Goal: Complete application form

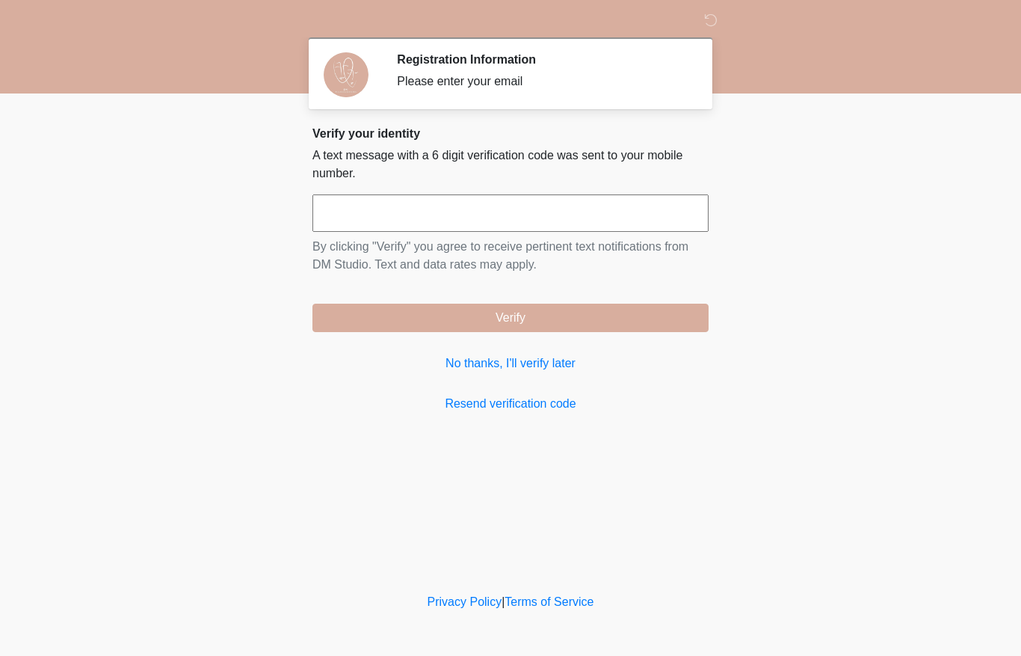
drag, startPoint x: 496, startPoint y: 226, endPoint x: 496, endPoint y: 212, distance: 14.2
click at [496, 226] on input "text" at bounding box center [511, 212] width 396 height 37
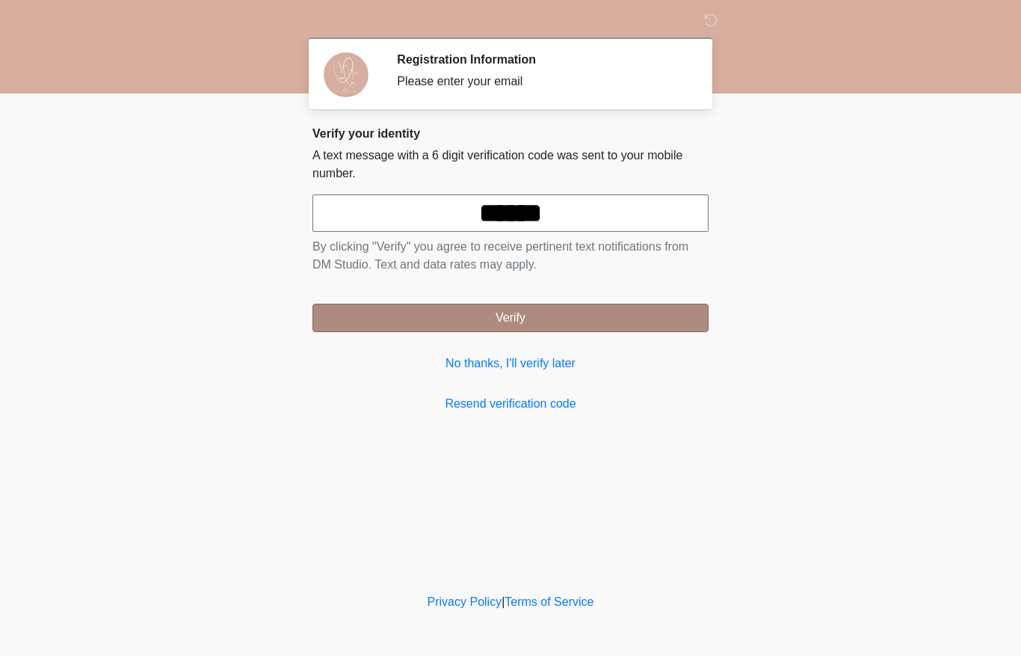
type input "******"
click at [499, 325] on button "Verify" at bounding box center [511, 318] width 396 height 28
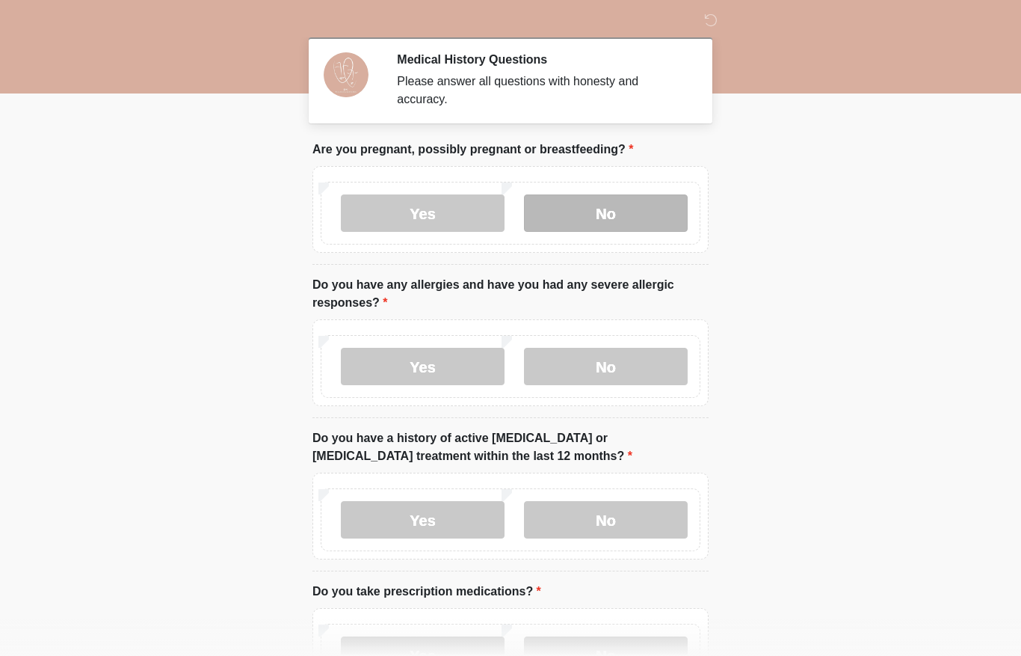
click at [582, 209] on label "No" at bounding box center [606, 212] width 164 height 37
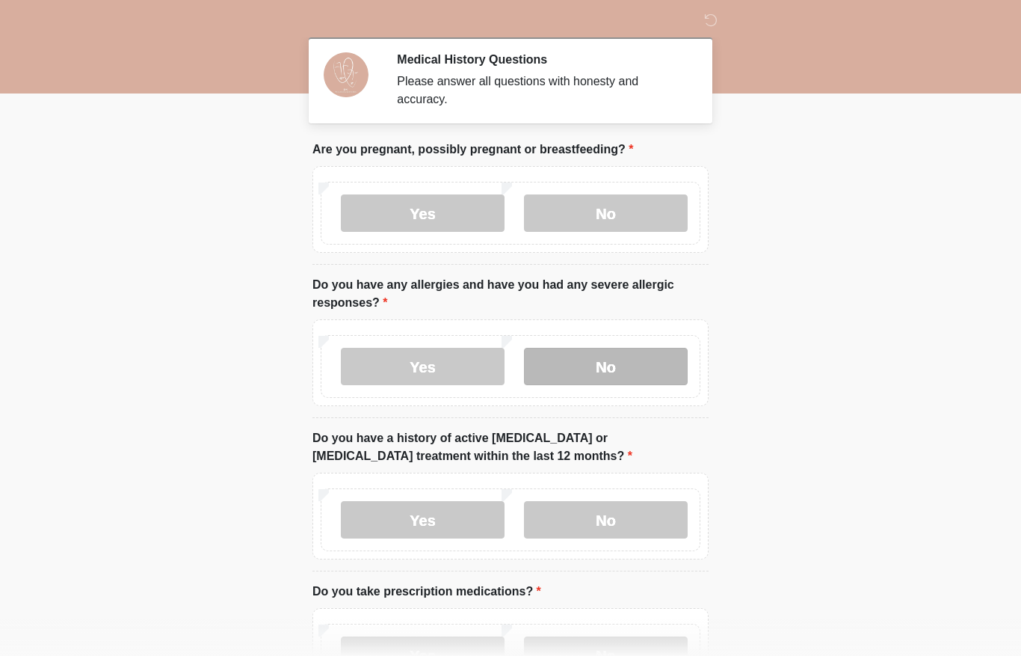
click at [640, 348] on label "No" at bounding box center [606, 366] width 164 height 37
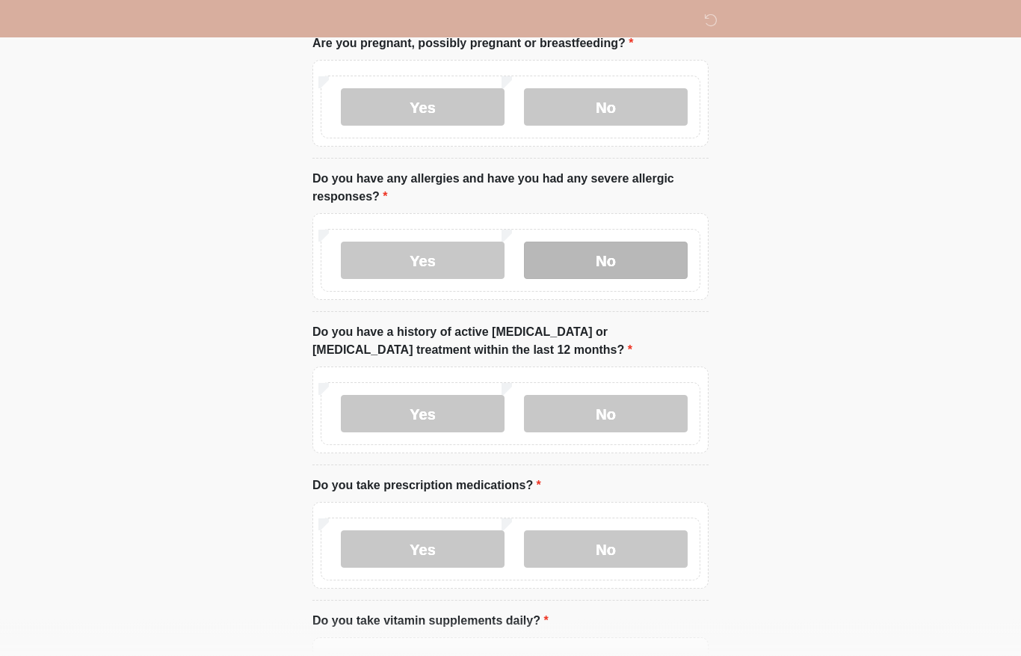
scroll to position [146, 0]
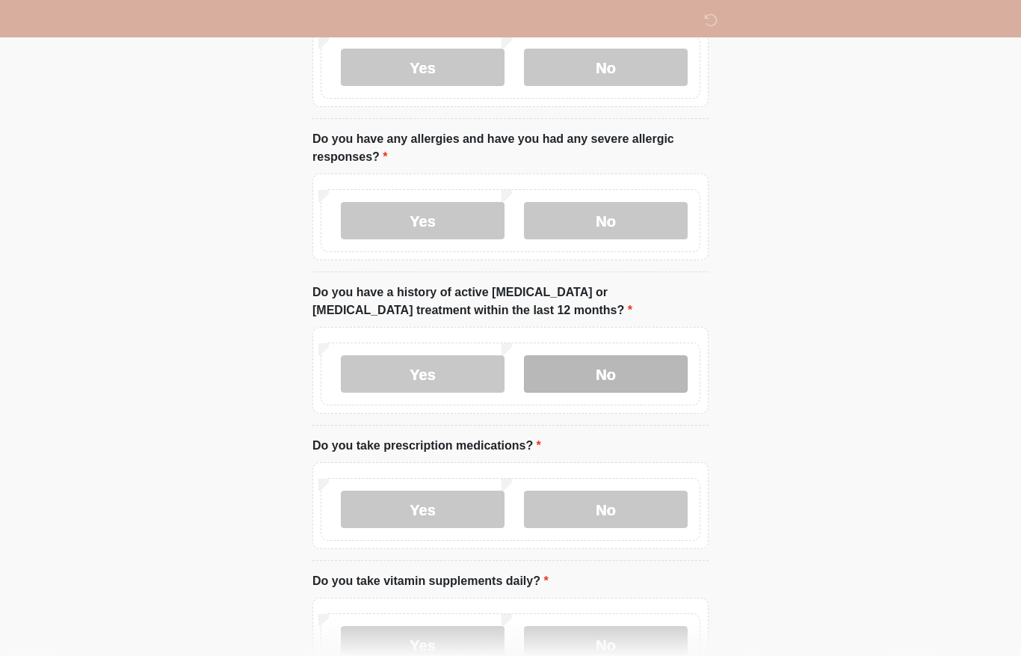
click at [643, 357] on label "No" at bounding box center [606, 373] width 164 height 37
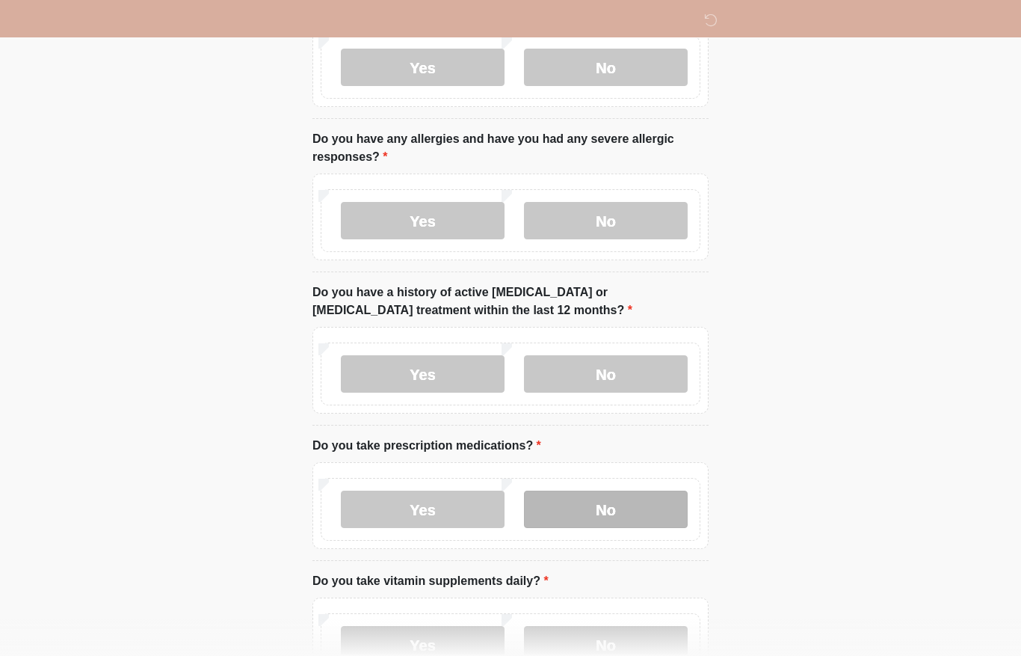
click at [621, 505] on label "No" at bounding box center [606, 509] width 164 height 37
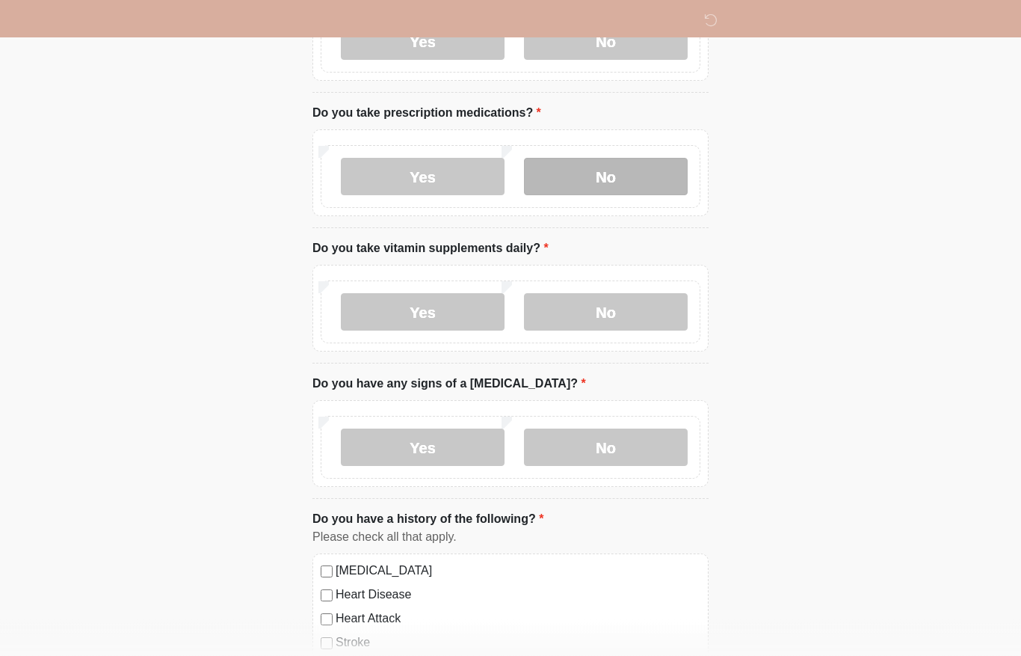
scroll to position [494, 0]
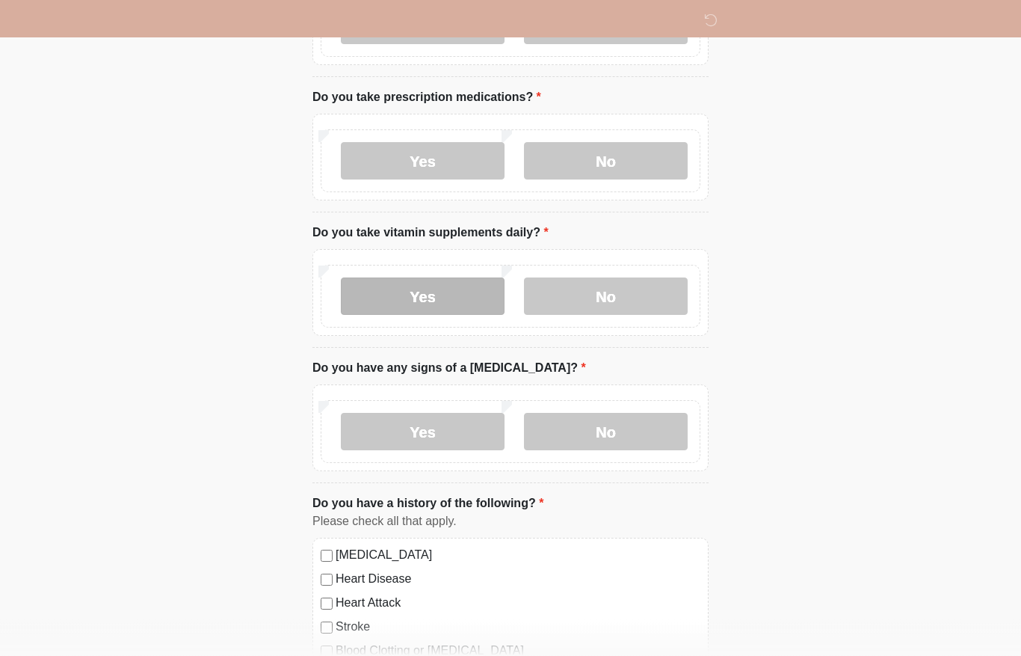
click at [476, 280] on label "Yes" at bounding box center [423, 296] width 164 height 37
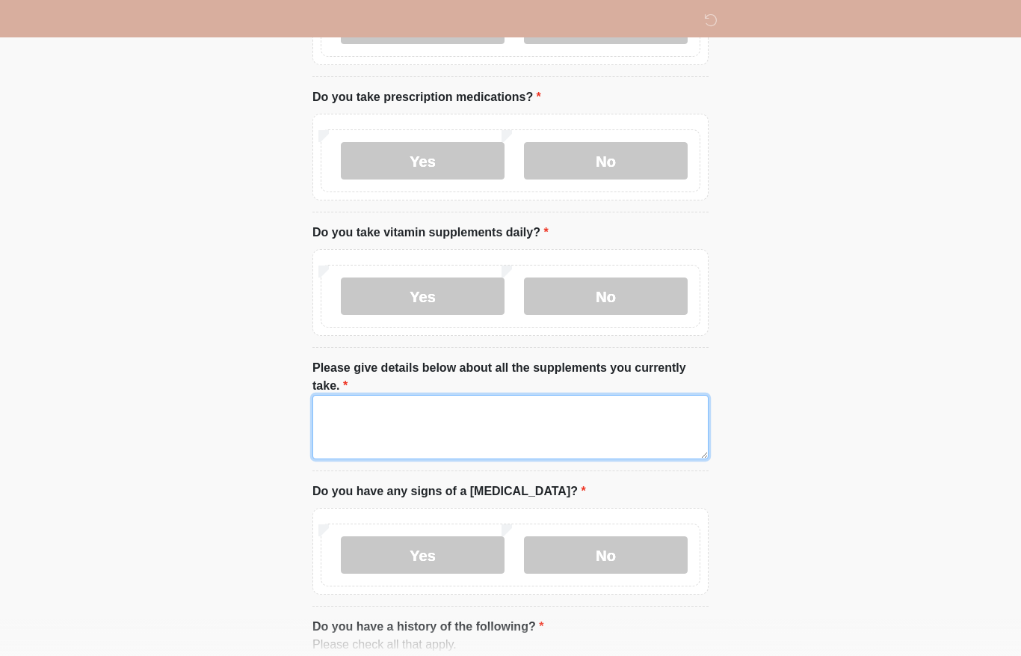
click at [458, 411] on textarea "Please give details below about all the supplements you currently take." at bounding box center [511, 427] width 396 height 64
type textarea "**********"
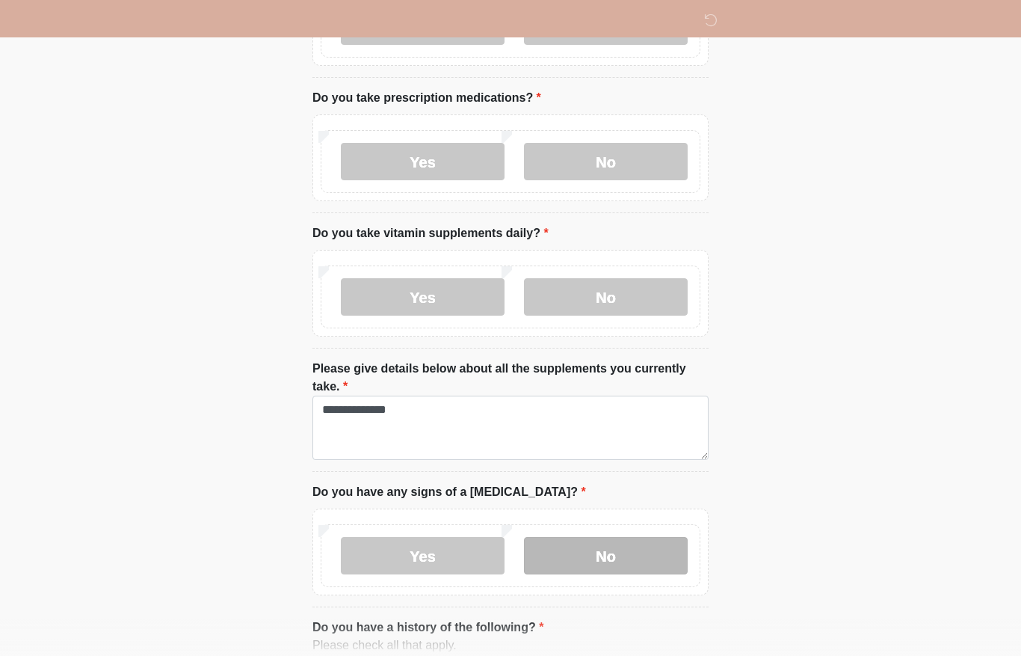
click at [609, 542] on label "No" at bounding box center [606, 555] width 164 height 37
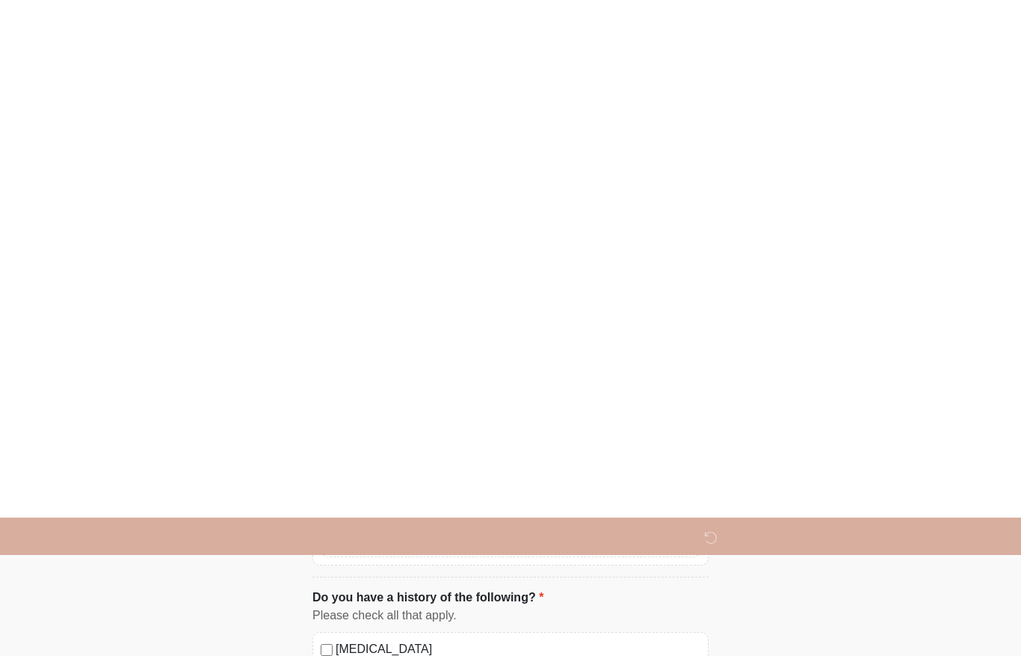
scroll to position [1091, 0]
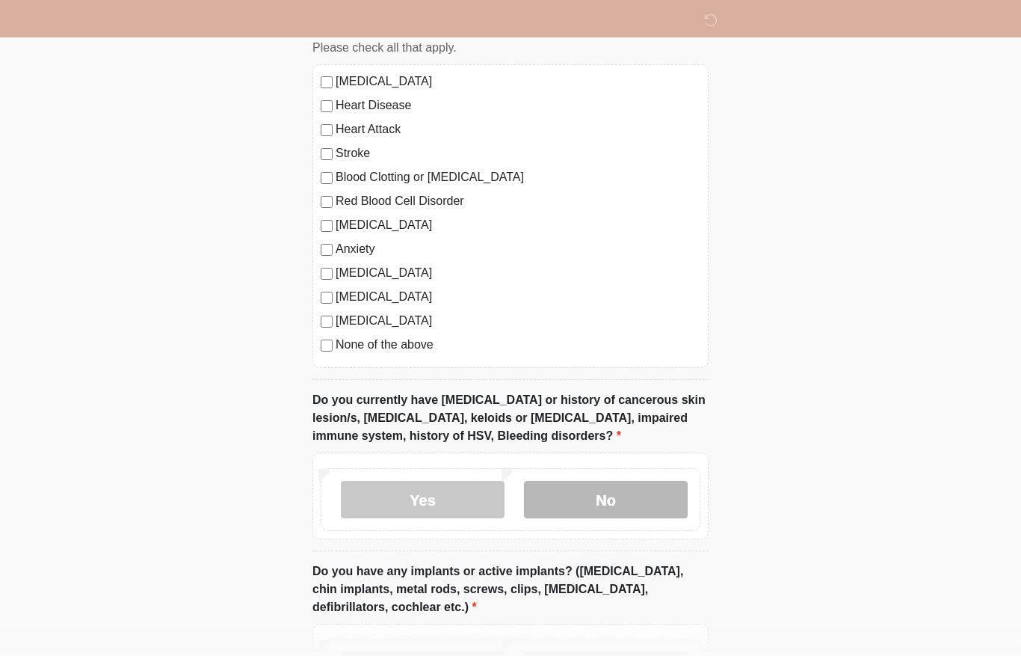
click at [586, 496] on label "No" at bounding box center [606, 499] width 164 height 37
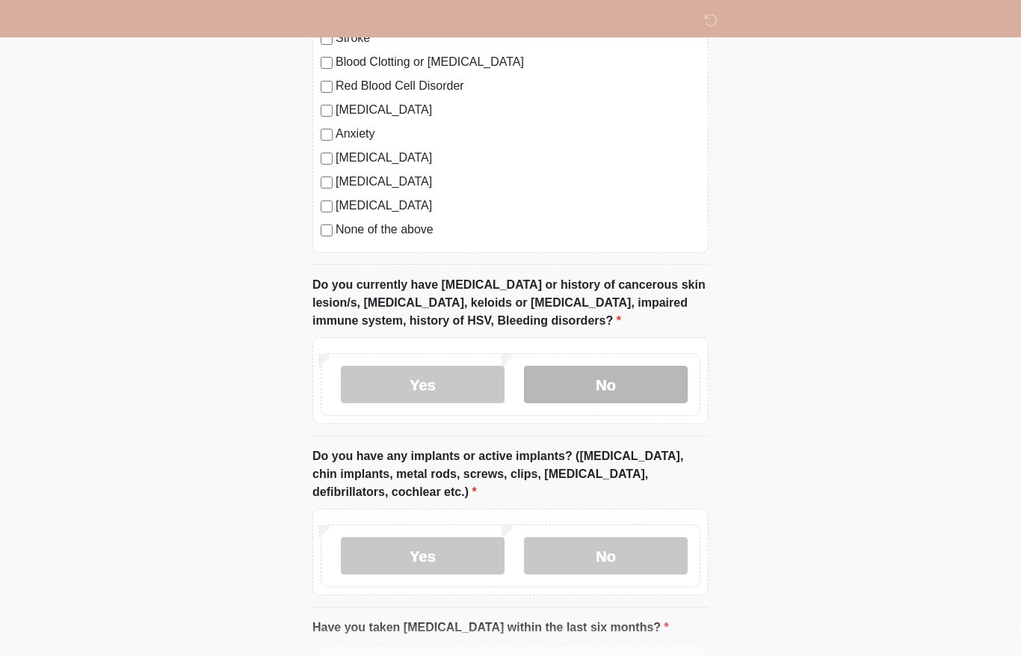
scroll to position [1332, 0]
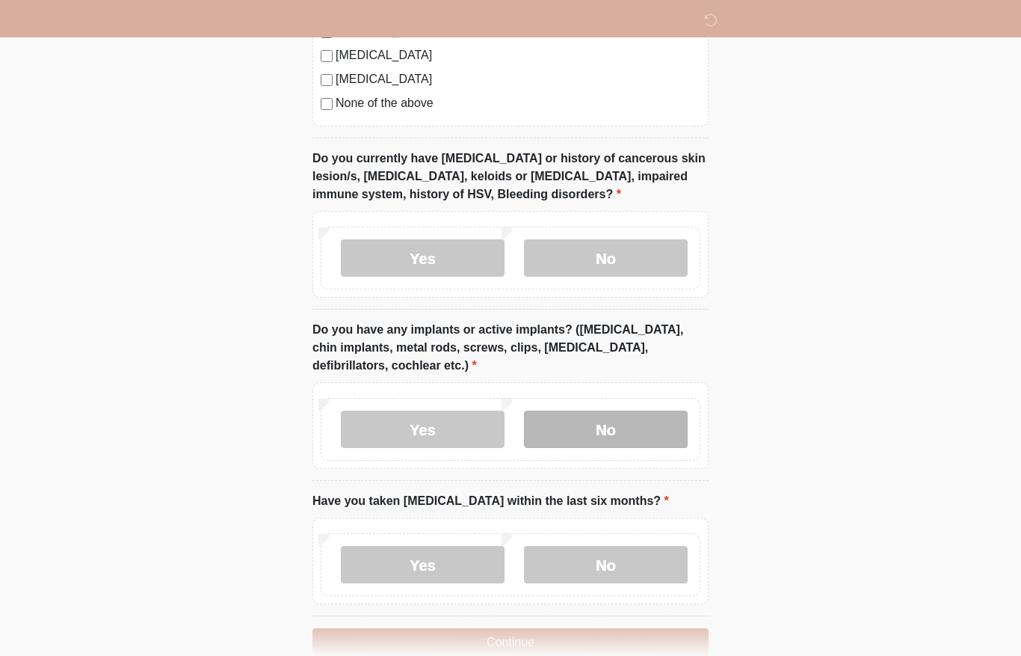
click at [581, 411] on label "No" at bounding box center [606, 429] width 164 height 37
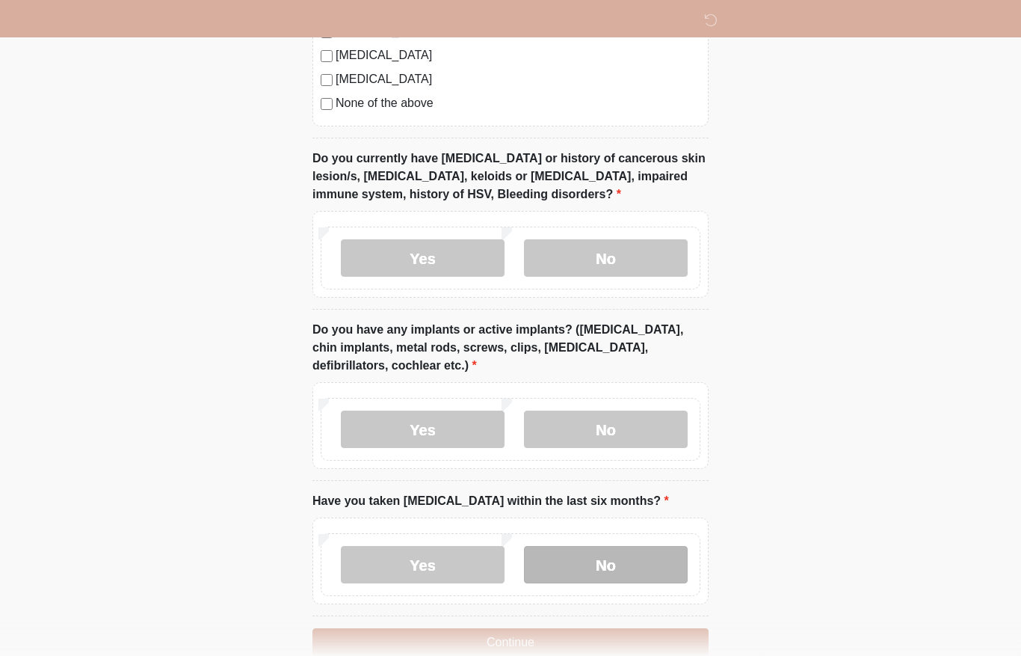
click at [609, 557] on label "No" at bounding box center [606, 564] width 164 height 37
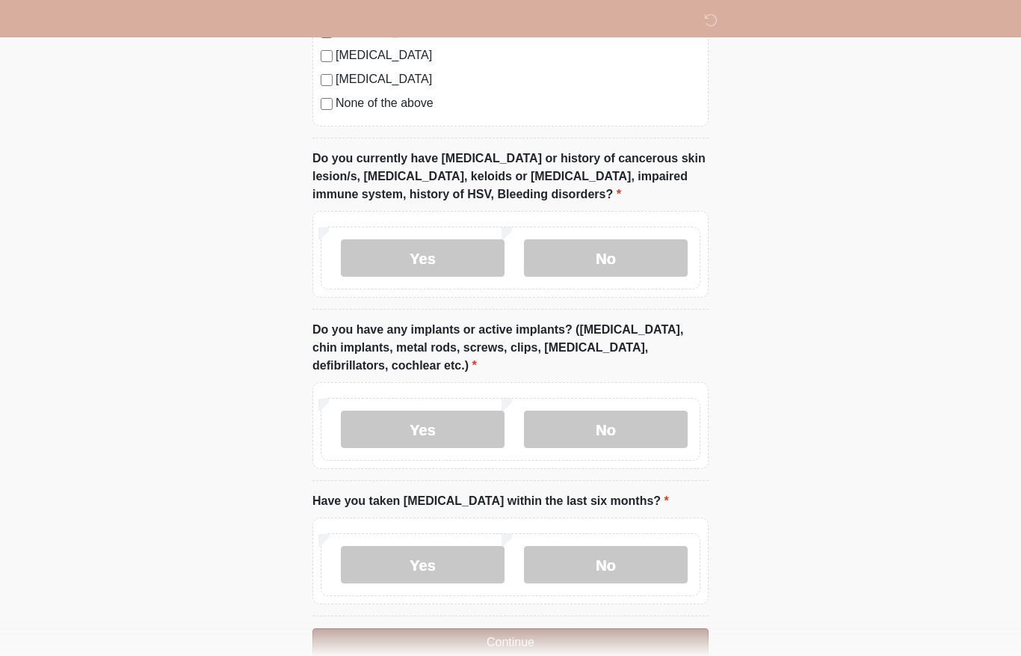
click at [600, 639] on button "Continue" at bounding box center [511, 642] width 396 height 28
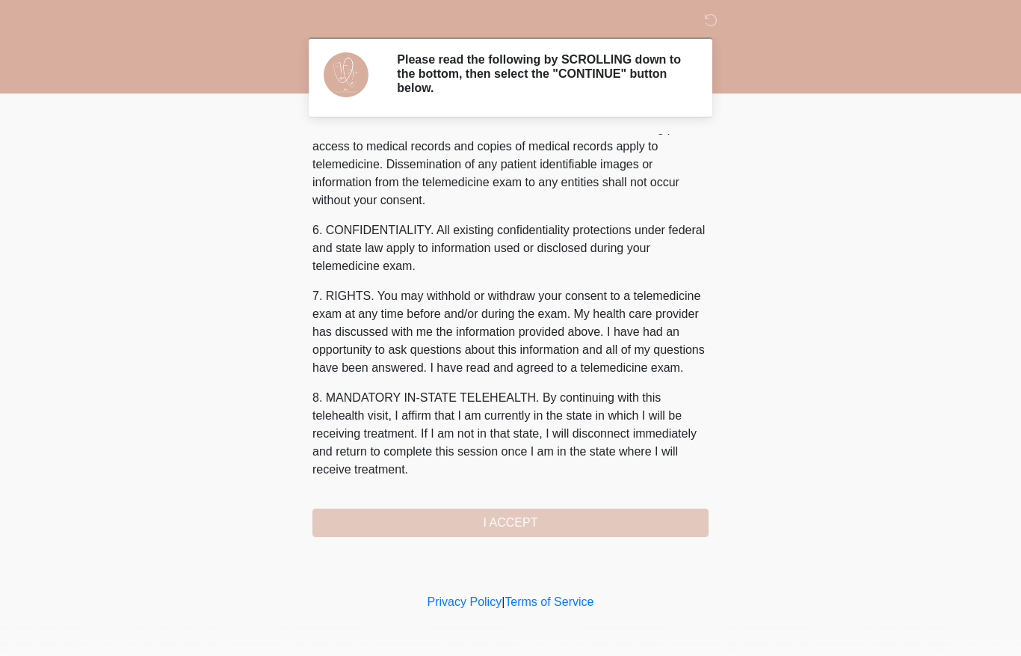
scroll to position [511, 0]
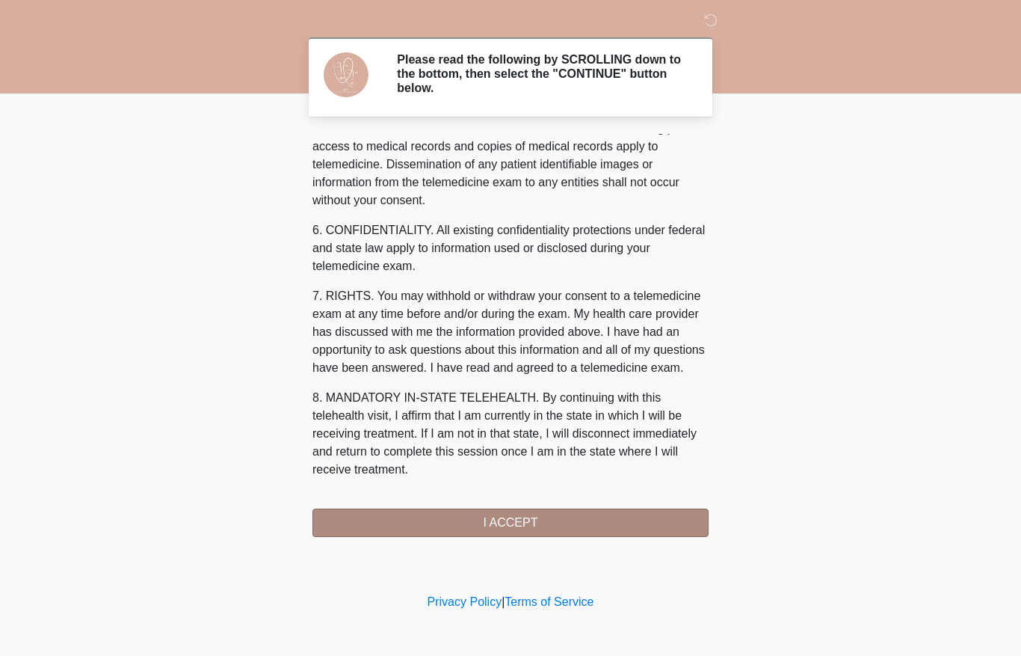
click at [545, 527] on button "I ACCEPT" at bounding box center [511, 522] width 396 height 28
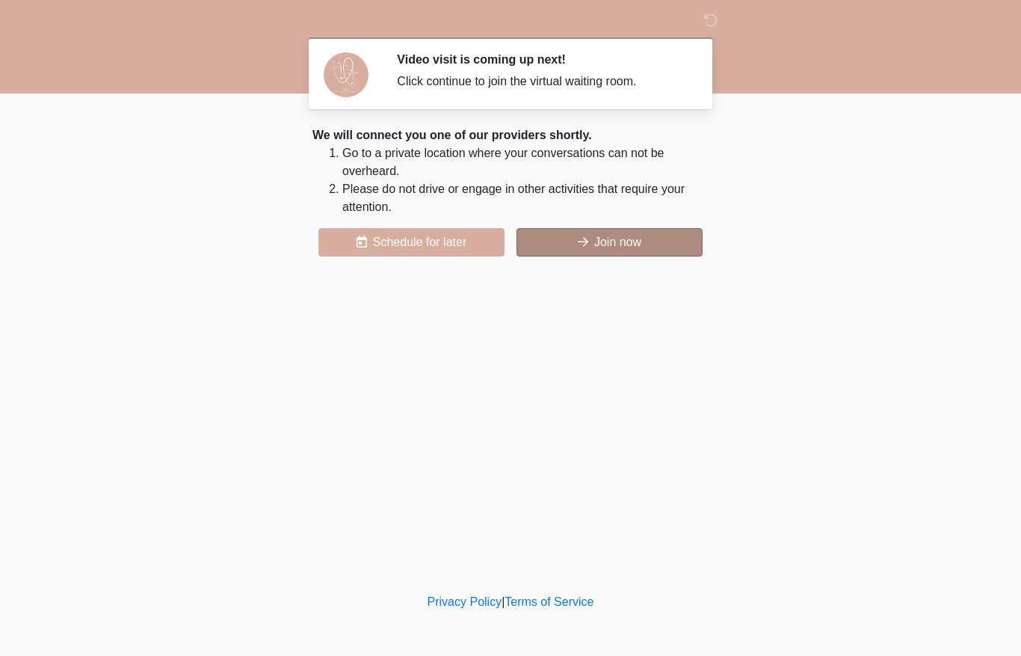
click at [653, 247] on button "Join now" at bounding box center [610, 242] width 186 height 28
